Goal: Task Accomplishment & Management: Complete application form

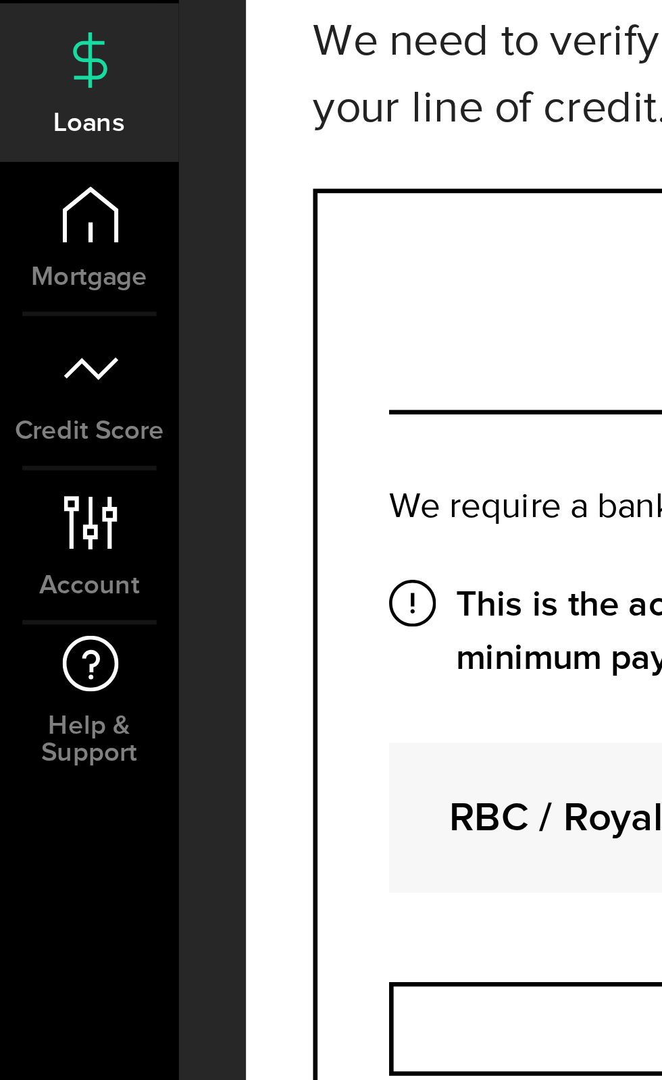
click at [34, 211] on use at bounding box center [26, 209] width 17 height 17
